Goal: Information Seeking & Learning: Learn about a topic

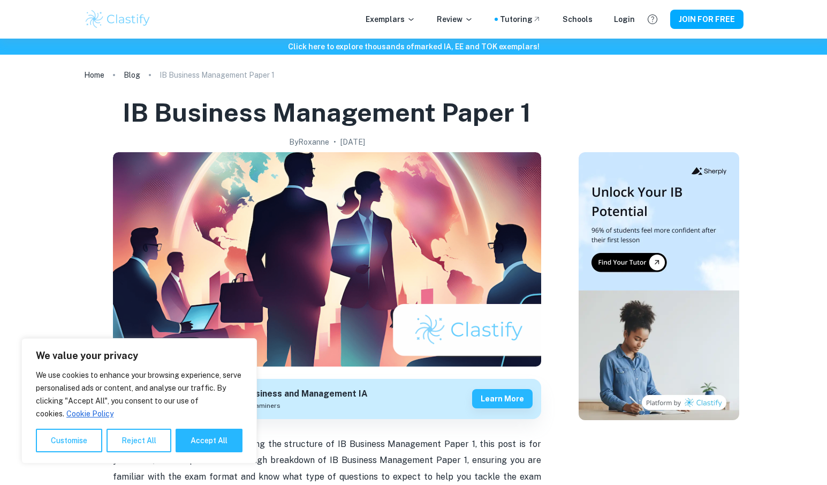
drag, startPoint x: 0, startPoint y: 0, endPoint x: 474, endPoint y: 104, distance: 485.2
click at [474, 104] on h1 "IB Business Management Paper 1" at bounding box center [327, 112] width 409 height 34
click at [207, 420] on div "We use cookies to enhance your browsing experience, serve personalised ads or c…" at bounding box center [139, 410] width 207 height 84
click at [215, 437] on button "Accept All" at bounding box center [209, 440] width 67 height 24
checkbox input "true"
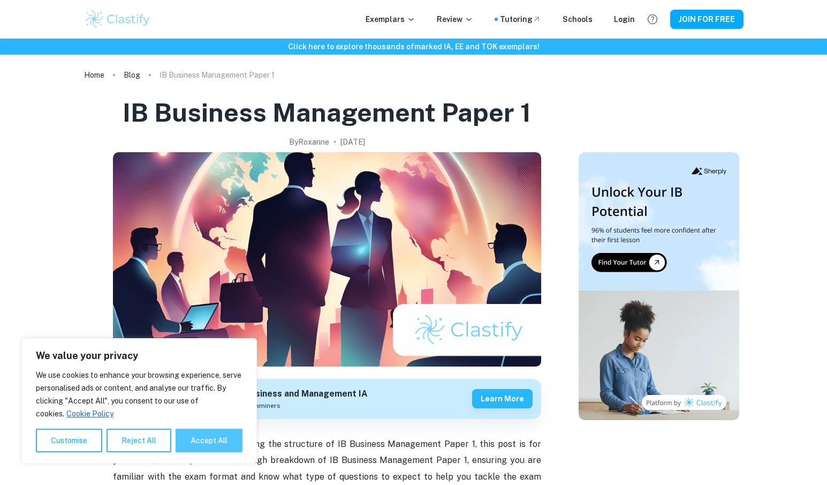
checkbox input "true"
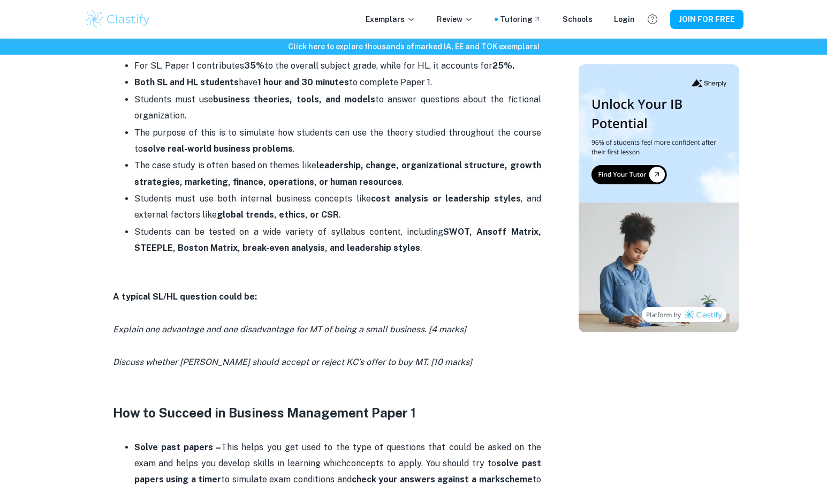
scroll to position [411, 0]
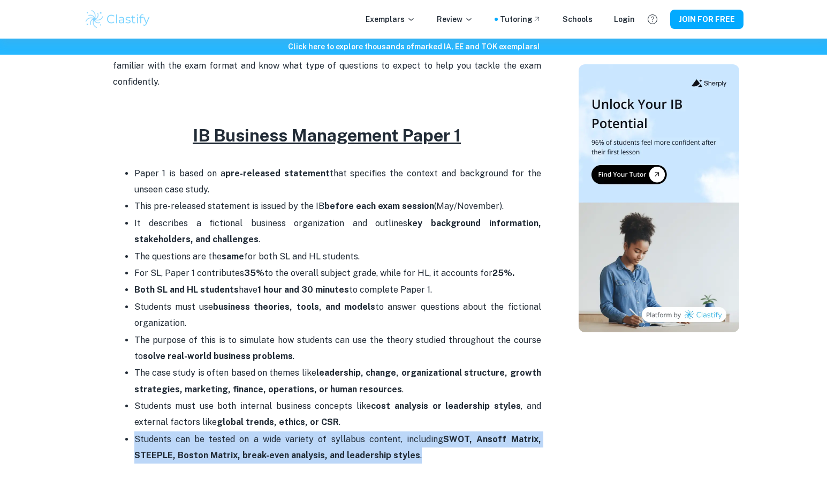
drag, startPoint x: 428, startPoint y: 435, endPoint x: 132, endPoint y: 426, distance: 295.8
click at [132, 426] on ul "Paper 1 is based on a pre-released statement that specifies the context and bac…" at bounding box center [327, 314] width 428 height 299
click at [156, 431] on p "Students can be tested on a wide variety of syllabus content, including SWOT, A…" at bounding box center [337, 447] width 407 height 33
